Goal: Information Seeking & Learning: Learn about a topic

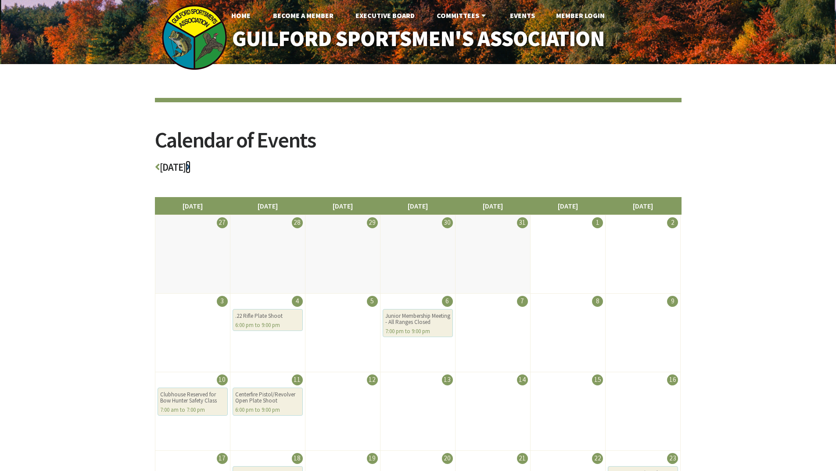
click at [190, 169] on icon at bounding box center [188, 167] width 5 height 10
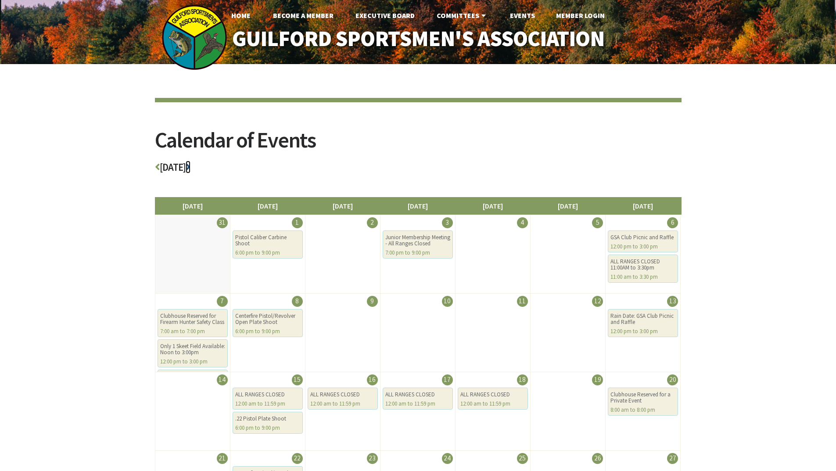
click at [190, 169] on icon at bounding box center [188, 167] width 5 height 10
